Goal: Contribute content: Contribute content

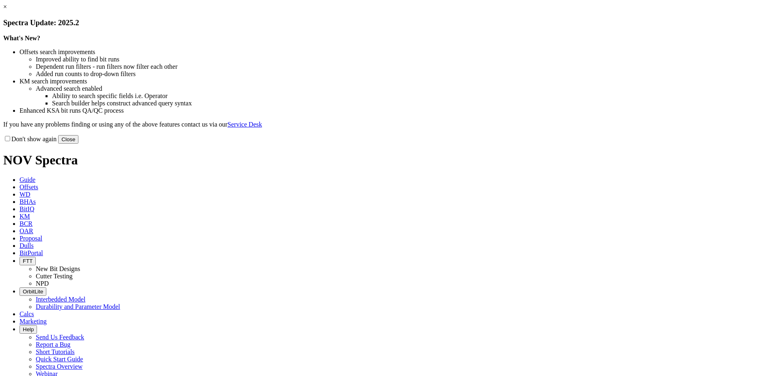
click at [78, 144] on button "Close" at bounding box center [68, 139] width 20 height 9
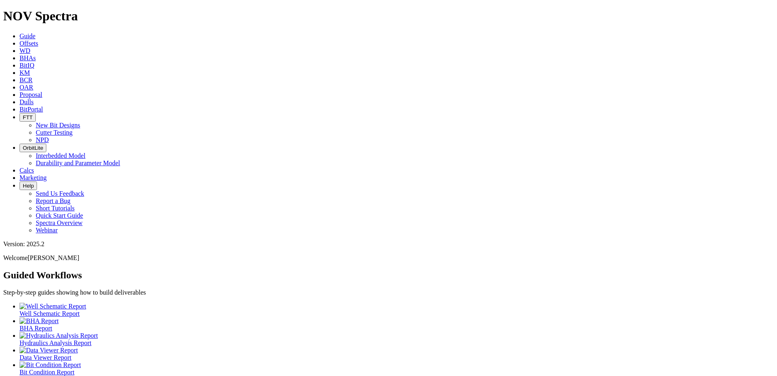
click at [20, 98] on icon at bounding box center [20, 101] width 0 height 7
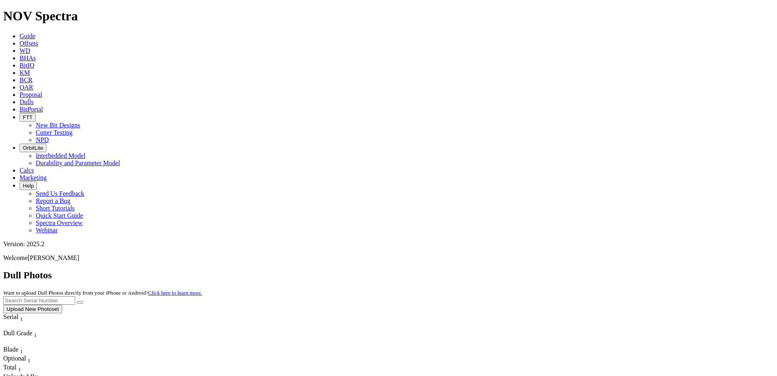
click at [62, 305] on button "Upload New Photoset" at bounding box center [32, 309] width 59 height 9
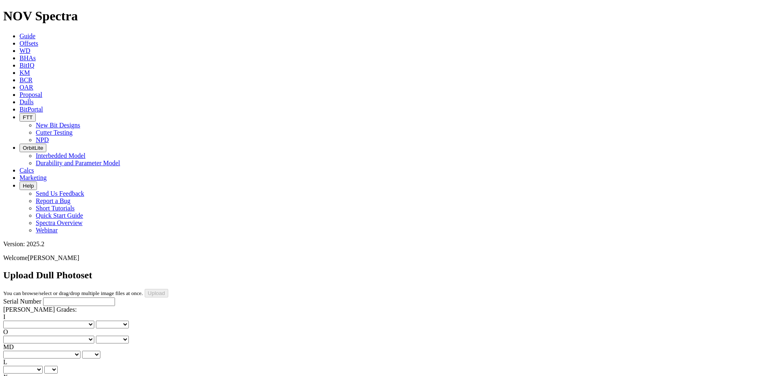
click at [55, 297] on input "Serial Number" at bounding box center [79, 301] width 72 height 9
click at [61, 297] on input "Serial Number" at bounding box center [79, 301] width 72 height 9
type input "A321170"
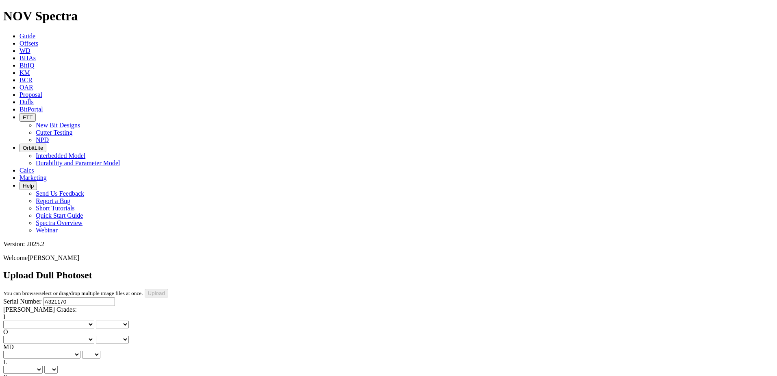
click at [35, 320] on select "No lost, worn or damaged cutters 0 1 2 3 4 5 6 7 8 No diamond table left on any…" at bounding box center [48, 324] width 91 height 8
select select "number:0"
click at [16, 320] on select "No lost, worn or damaged cutters 0 1 2 3 4 5 6 7 8 No diamond table left on any…" at bounding box center [48, 324] width 91 height 8
select select "number:0"
click at [74, 335] on select "No lost, worn or damaged cutters 0 1 2 3 4 5 6 7 8 No diamond table left on any…" at bounding box center [48, 339] width 91 height 8
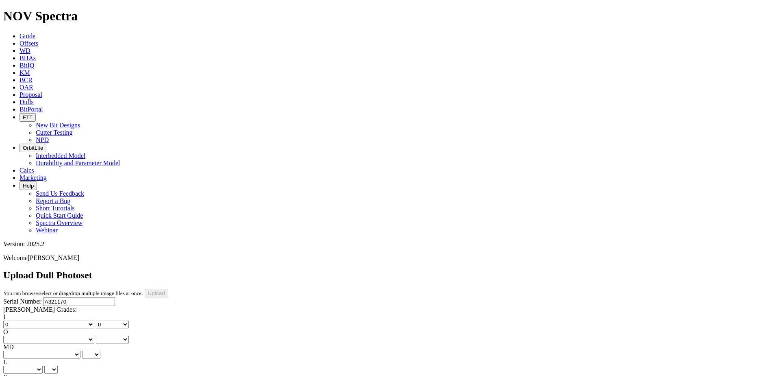
select select "number:1"
click at [58, 335] on select "No lost, worn or damaged cutters 0 1 2 3 4 5 6 7 8 No diamond table left on any…" at bounding box center [48, 339] width 91 height 8
select select "number:1"
click at [47, 350] on select "BF - Bond Failure BT - Broken Teeth/Cutters BU - Balled Up Bit CR - Cored CT - …" at bounding box center [41, 354] width 77 height 8
select select "string:WT"
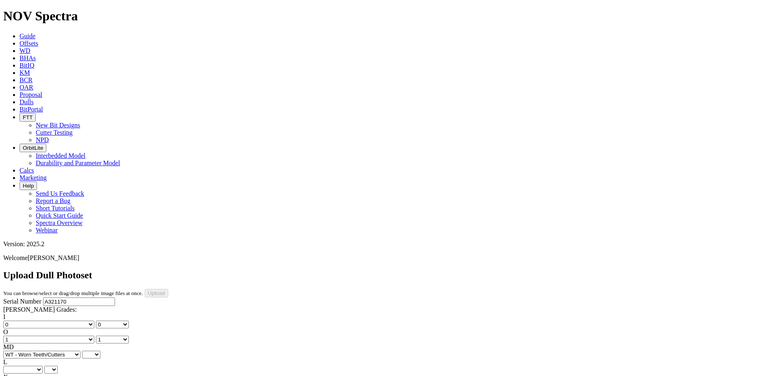
click at [16, 350] on select "BF - Bond Failure BT - Broken Teeth/Cutters BU - Balled Up Bit CR - Cored CT - …" at bounding box center [41, 354] width 77 height 8
select select "string:WT"
click at [43, 365] on select "A - All C - Cone G - Gauge N - Nose S - Shoulder T - Taper" at bounding box center [22, 369] width 39 height 8
select select "string:S"
click at [43, 365] on select "A - All C - Cone G - Gauge N - Nose S - Shoulder T - Taper" at bounding box center [22, 369] width 39 height 8
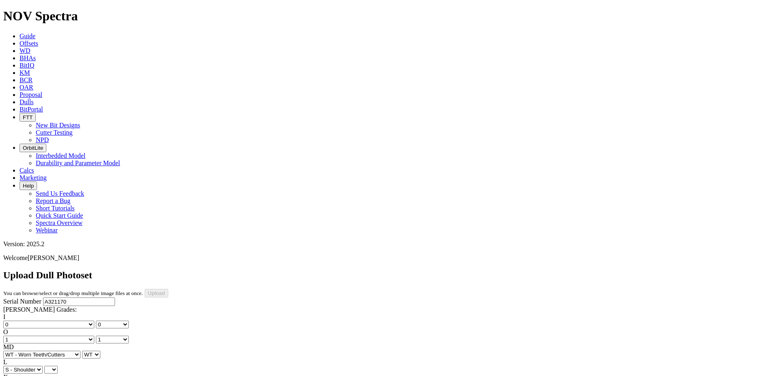
select select "string:S"
select select "string:X"
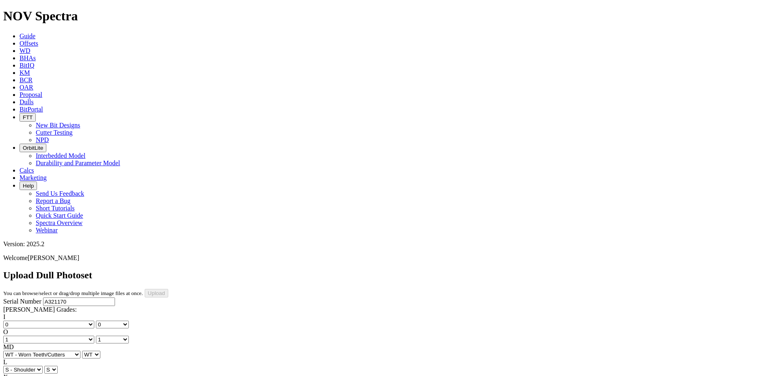
select select "string:I"
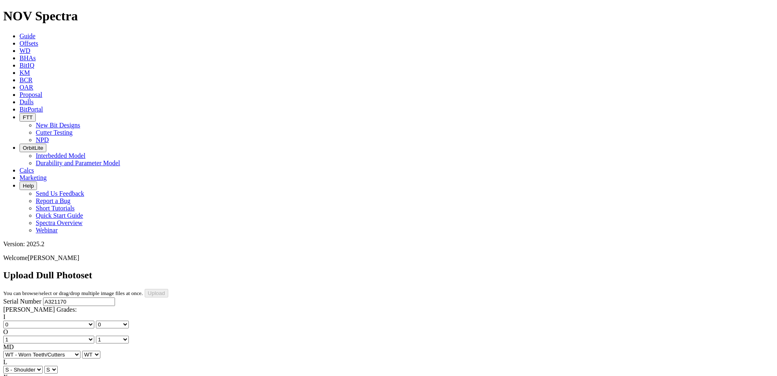
select select "string:NO"
select select "string:TD"
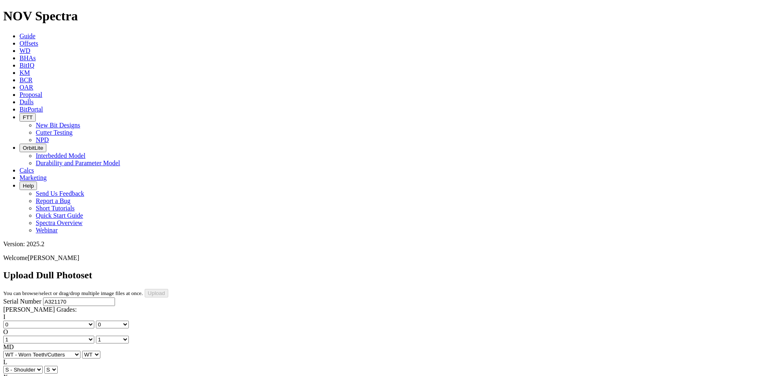
select select "string:TD"
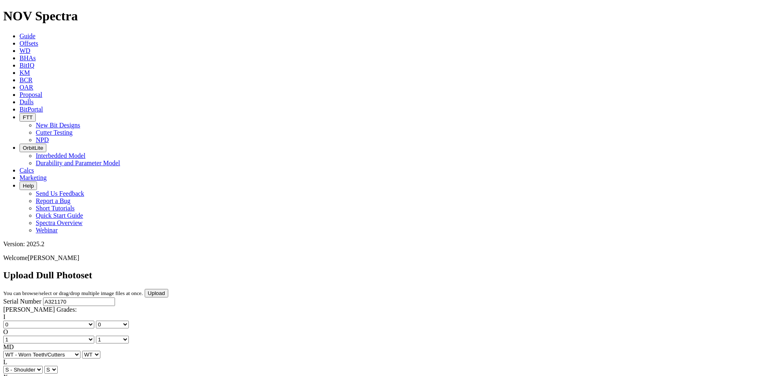
type input "9/1/25"
click at [168, 289] on input "Upload" at bounding box center [157, 293] width 24 height 9
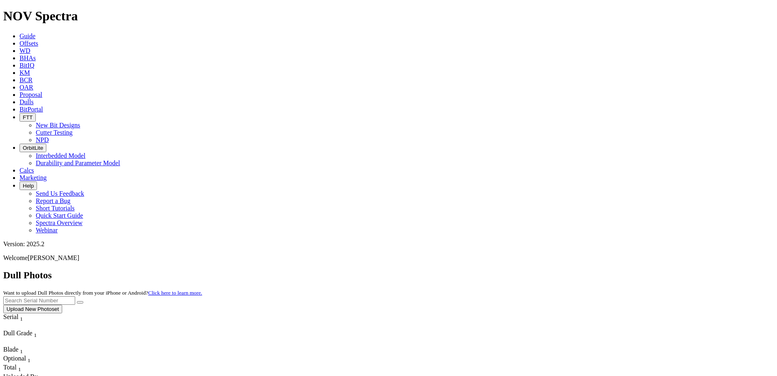
click at [75, 296] on input "text" at bounding box center [39, 300] width 72 height 9
type input "A321170"
click at [80, 302] on icon "submit" at bounding box center [80, 302] width 0 height 0
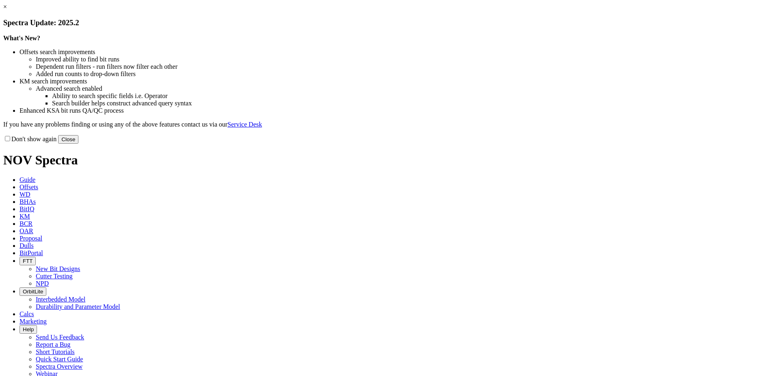
drag, startPoint x: 553, startPoint y: 223, endPoint x: 543, endPoint y: 76, distance: 147.1
click at [78, 144] on button "Close" at bounding box center [68, 139] width 20 height 9
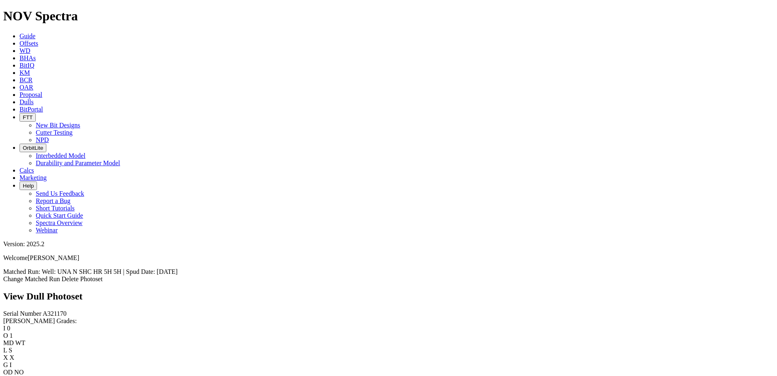
click at [38, 40] on span "Offsets" at bounding box center [29, 43] width 19 height 7
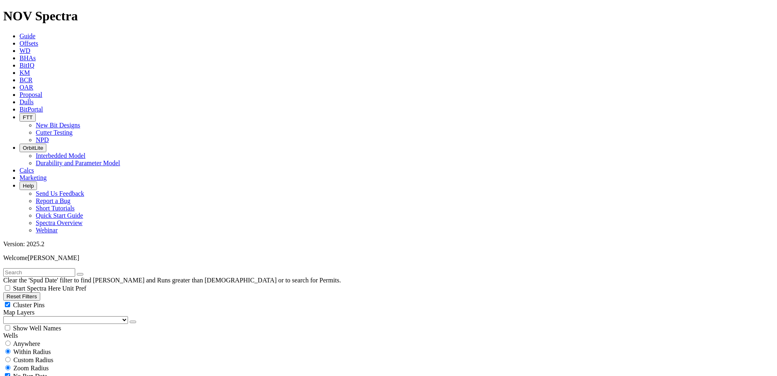
click at [42, 268] on input "text" at bounding box center [39, 272] width 72 height 9
type input "A321170"
click at [80, 274] on icon "button" at bounding box center [80, 274] width 0 height 0
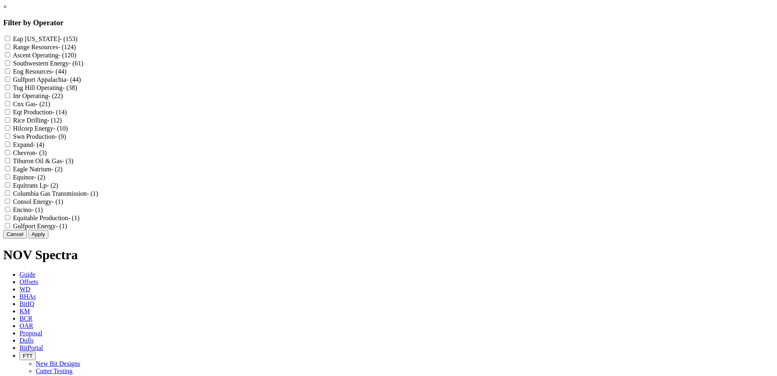
click at [91, 238] on div "× Filter by Operator Eap Ohio - (153) Range Resources - (124) Ascent Operating …" at bounding box center [388, 120] width 771 height 235
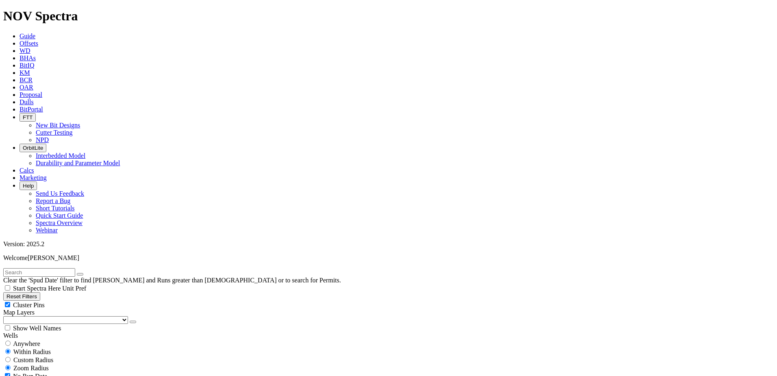
scroll to position [163, 0]
select select "8.5"
checkbox input "false"
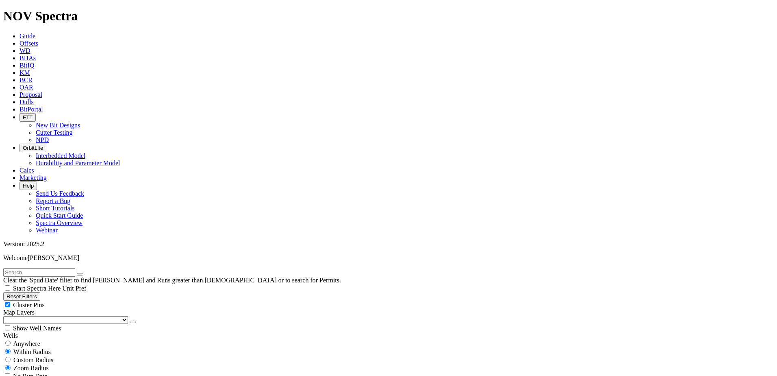
select select "? number:8.5 ?"
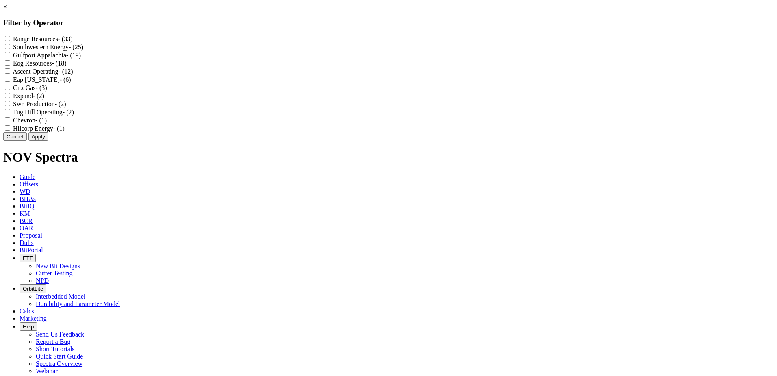
click at [73, 75] on label "Ascent Operating - (12)" at bounding box center [43, 71] width 60 height 7
click at [10, 74] on Operating "Ascent Operating - (12)" at bounding box center [7, 70] width 5 height 5
checkbox Operating "true"
click at [48, 141] on button "Apply" at bounding box center [38, 136] width 20 height 9
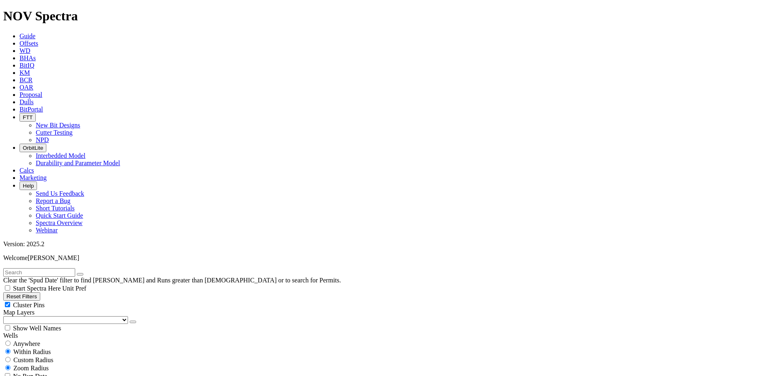
drag, startPoint x: 759, startPoint y: 331, endPoint x: 745, endPoint y: 330, distance: 14.3
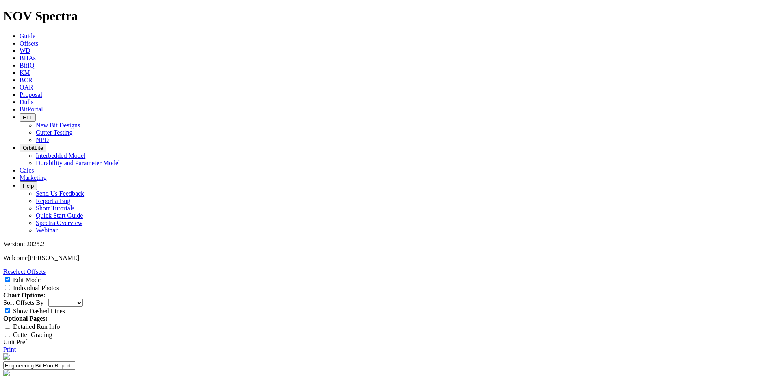
select select "New Bit Design"
type input "MaxSteer C+L"
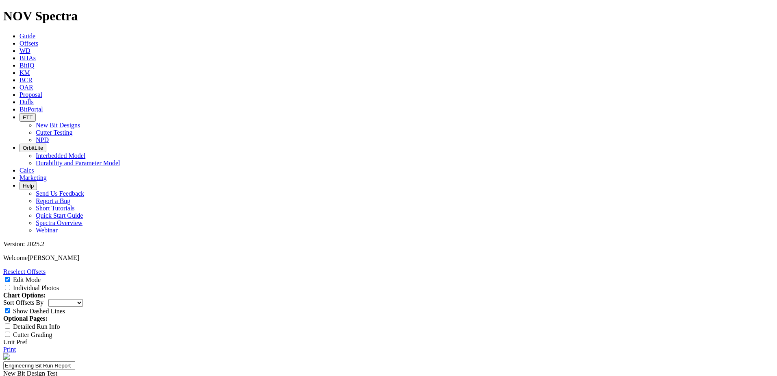
type input "25-0393"
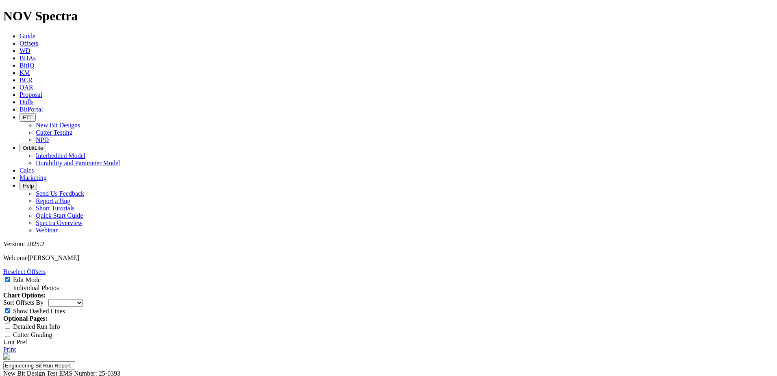
type textarea "L"
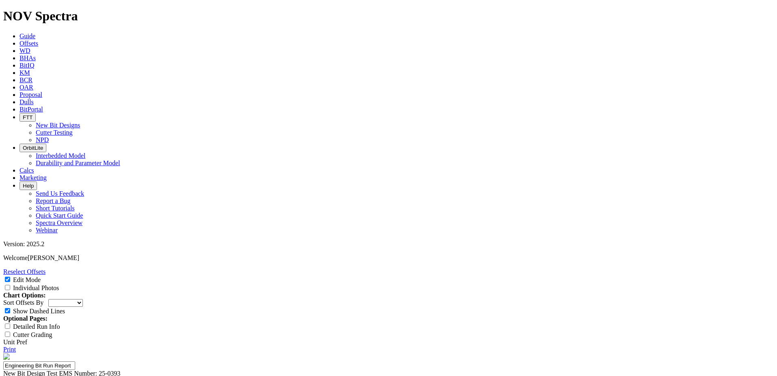
type textarea "Higher DLS in curve, higher ROP in lateral, minor BR adjusments in cone/shoulde…"
type input "1"
type input "[PERSON_NAME]"
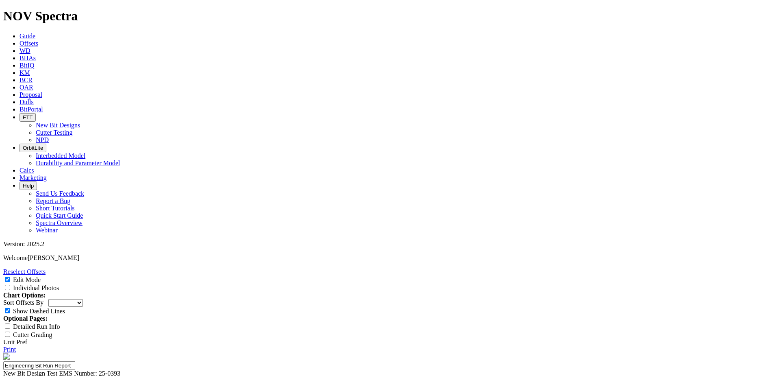
type input "L"
drag, startPoint x: 413, startPoint y: 114, endPoint x: 366, endPoint y: 114, distance: 46.8
type input "Curve DLS"
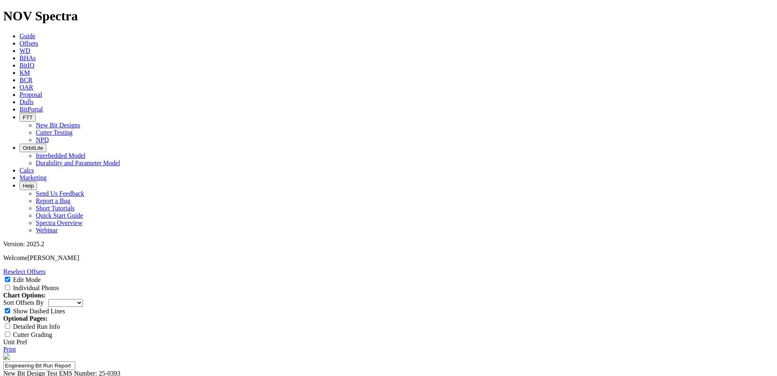
type input "8 to 10"
type input "Lateral ROP"
type input "8"
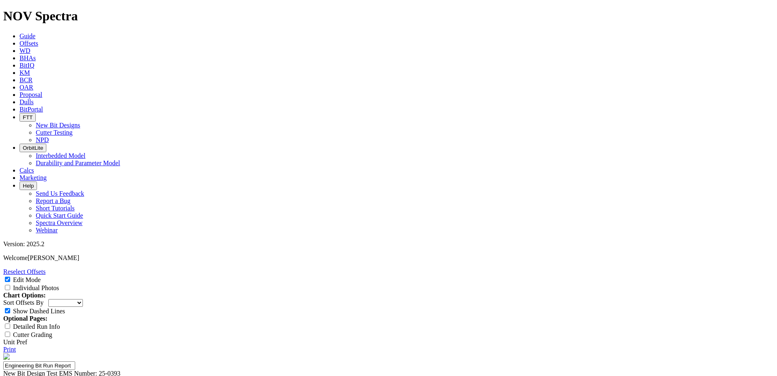
type input "600 to 800 ft./hr."
type textarea "Ascent Resources was very happy with the AM1's performance, noting the ROP espe…"
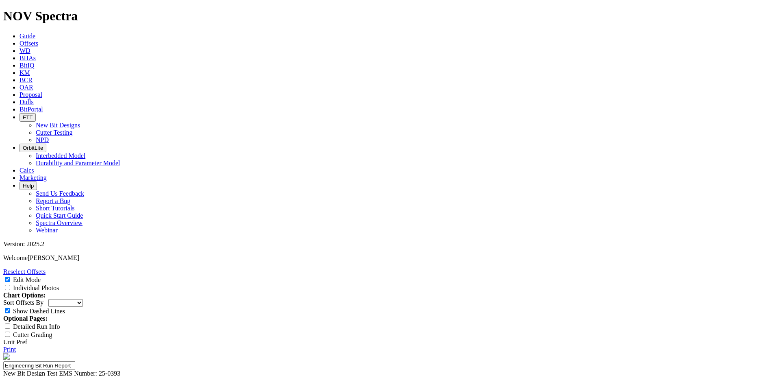
type textarea "No major damages to the cutting structure, minimal wear seen in shoulder cutter…"
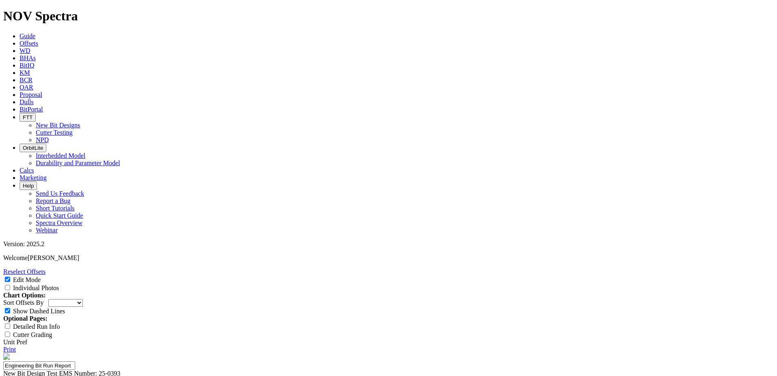
click at [10, 285] on input "Individual Photos" at bounding box center [7, 287] width 5 height 5
checkbox input "true"
select select "New Bit Design"
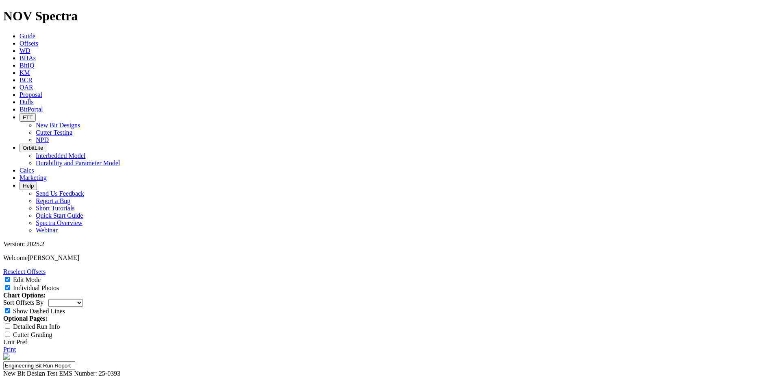
click at [767, 268] on div "Reselect Offsets Edit Mode Individual Photos Chart Options: Sort Offsets By Dep…" at bounding box center [388, 310] width 771 height 85
click at [16, 346] on link "Print" at bounding box center [9, 349] width 13 height 7
